Goal: Download file/media

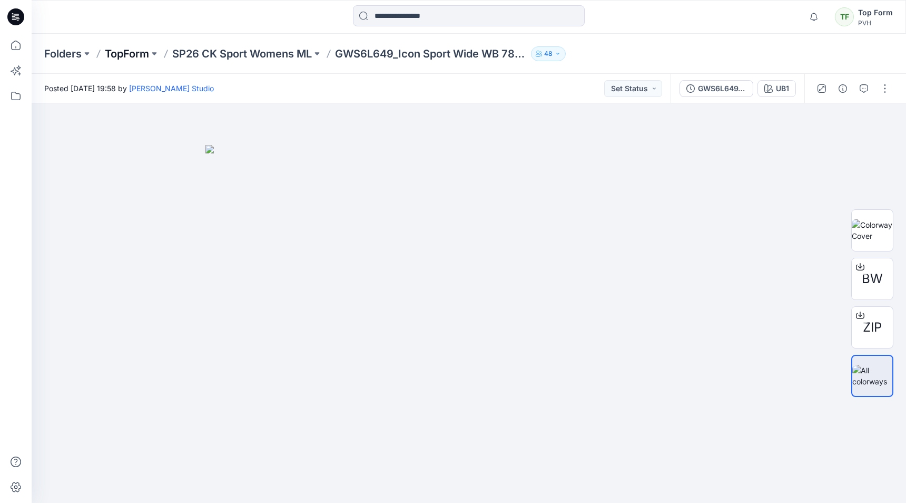
click at [139, 55] on p "TopForm" at bounding box center [127, 53] width 44 height 15
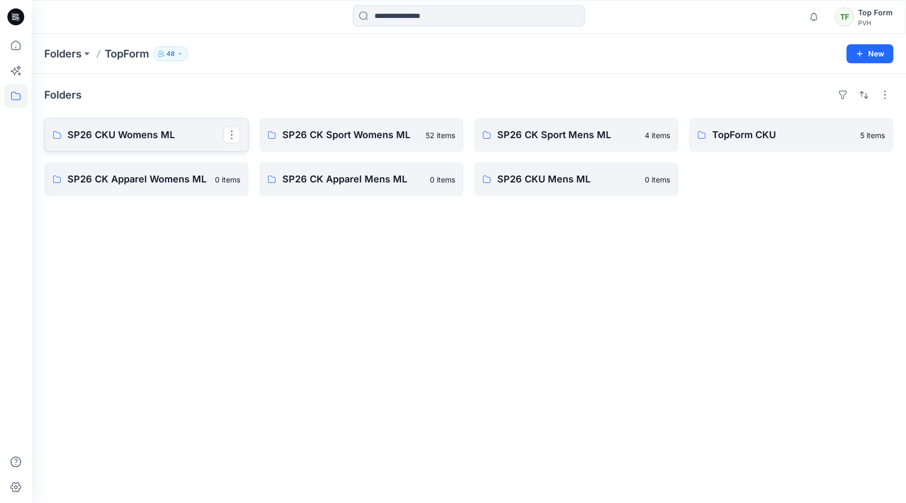
click at [170, 139] on p "SP26 CKU Womens ML" at bounding box center [145, 135] width 156 height 15
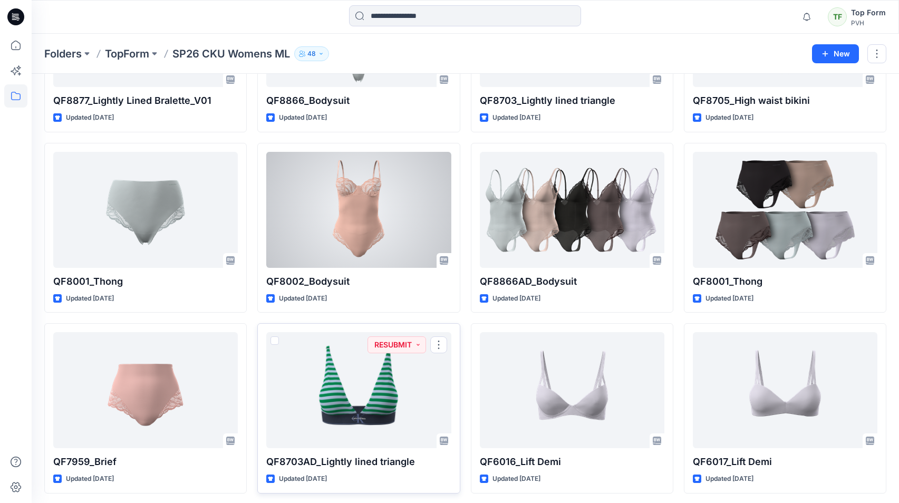
scroll to position [407, 0]
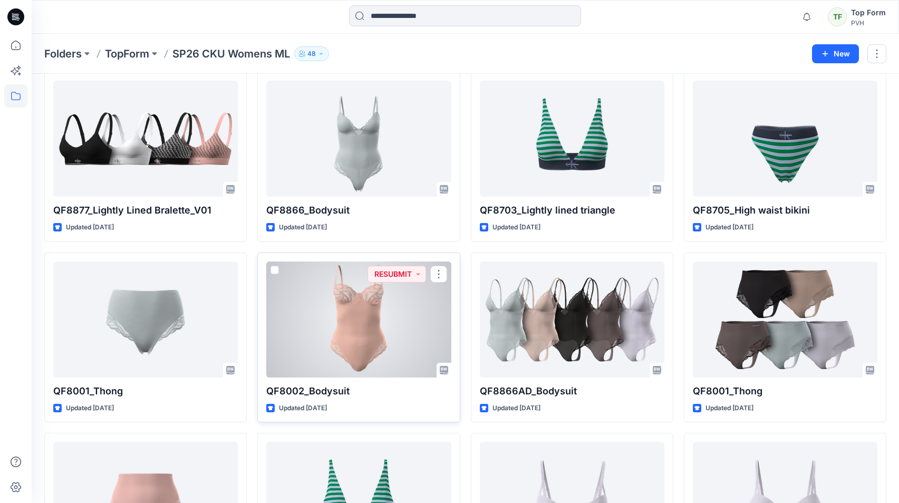
click at [431, 318] on div at bounding box center [358, 319] width 184 height 116
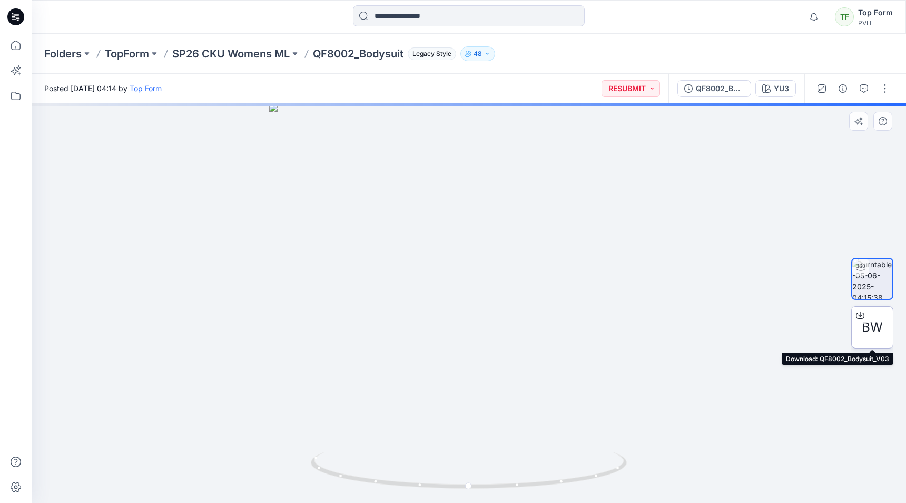
click at [873, 322] on span "BW" at bounding box center [872, 327] width 21 height 19
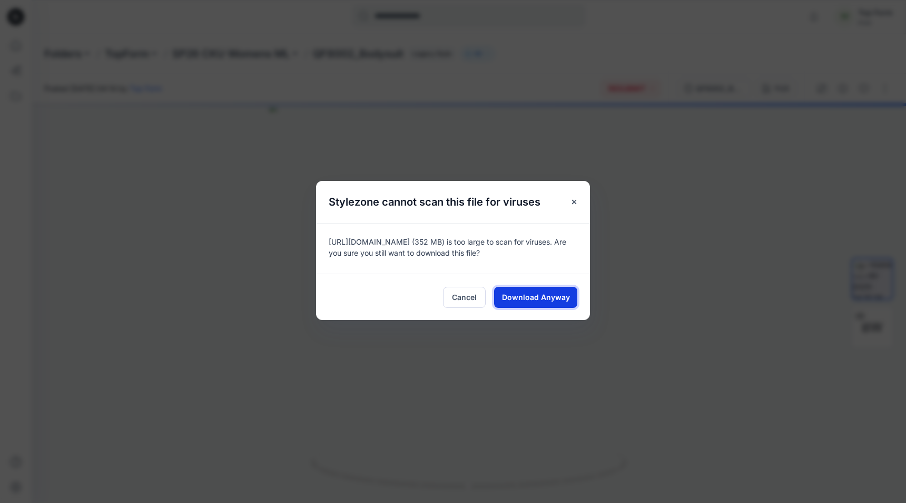
click at [556, 304] on button "Download Anyway" at bounding box center [535, 297] width 83 height 21
